Goal: Task Accomplishment & Management: Use online tool/utility

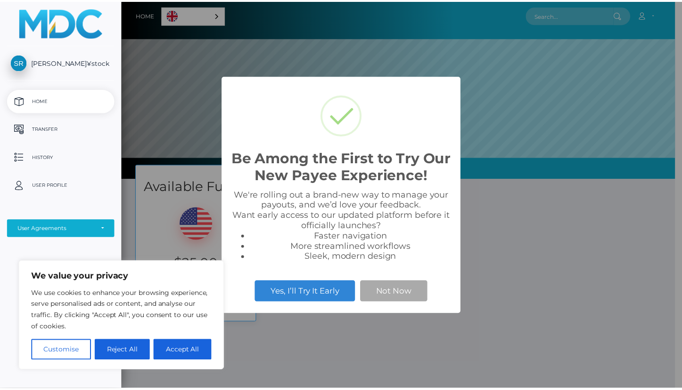
scroll to position [179, 559]
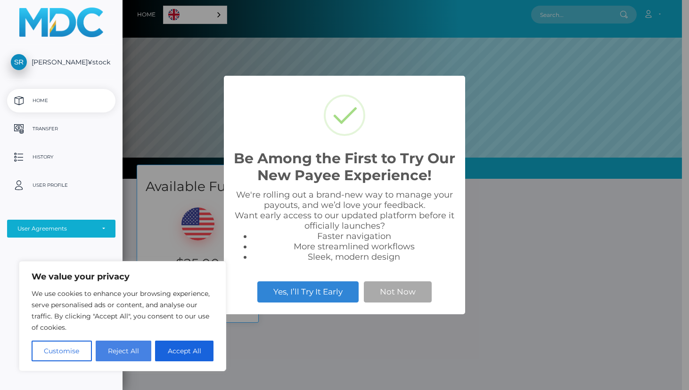
click at [114, 352] on button "Reject All" at bounding box center [124, 351] width 56 height 21
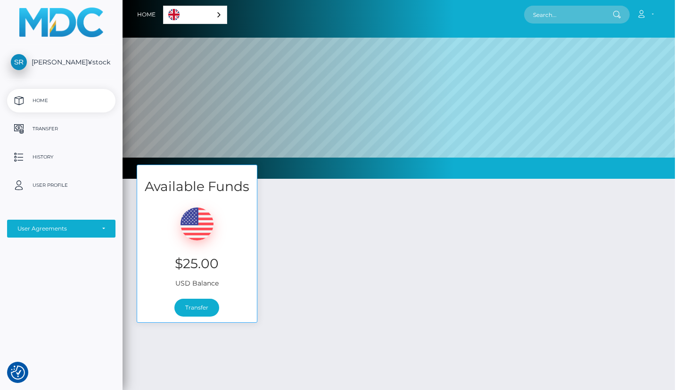
scroll to position [470854, 470474]
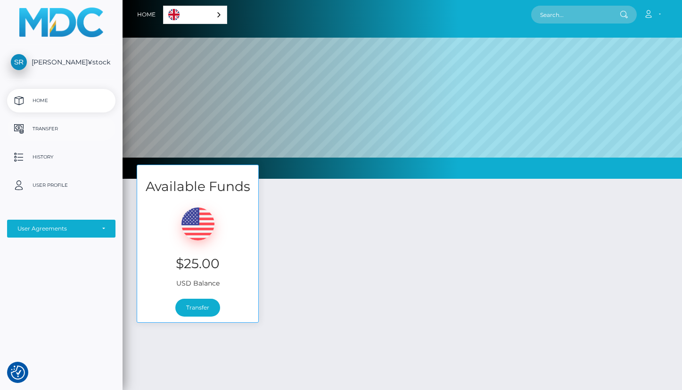
click at [62, 129] on p "Transfer" at bounding box center [61, 129] width 101 height 14
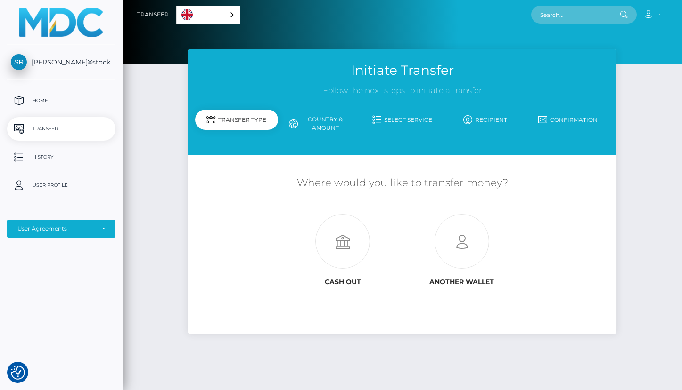
click at [255, 120] on div "Transfer Type" at bounding box center [236, 120] width 83 height 20
click at [333, 128] on link "Country & Amount" at bounding box center [319, 124] width 83 height 24
click at [350, 241] on icon at bounding box center [342, 242] width 119 height 55
click at [455, 250] on icon at bounding box center [461, 242] width 119 height 55
click at [43, 100] on p "Home" at bounding box center [61, 101] width 101 height 14
